Goal: Find specific page/section: Find specific page/section

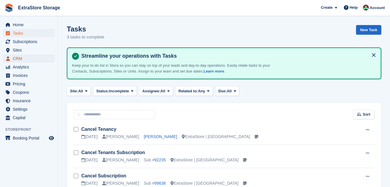
click at [23, 59] on span "CRM" at bounding box center [30, 58] width 35 height 8
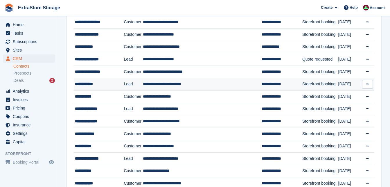
scroll to position [291, 0]
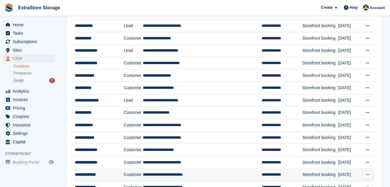
click at [104, 172] on div "**********" at bounding box center [97, 174] width 45 height 6
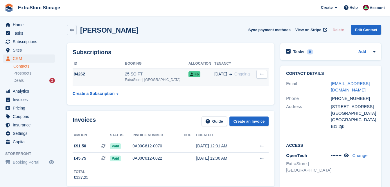
scroll to position [58, 0]
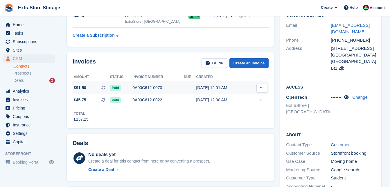
click at [134, 88] on div "0A00C612-0070" at bounding box center [158, 88] width 51 height 6
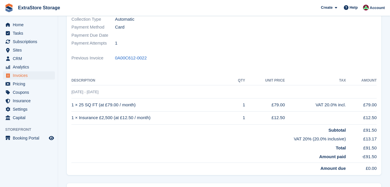
scroll to position [116, 0]
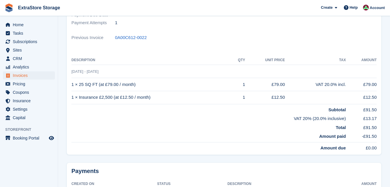
click at [237, 5] on span "ExtraStore Storage Create Subscription Invoice Contact Deal Discount Page Help …" at bounding box center [195, 8] width 390 height 16
click at [221, 131] on td "Amount paid" at bounding box center [209, 136] width 275 height 11
click at [273, 85] on td "£79.00" at bounding box center [265, 84] width 40 height 13
copy td "£"
